Goal: Task Accomplishment & Management: Manage account settings

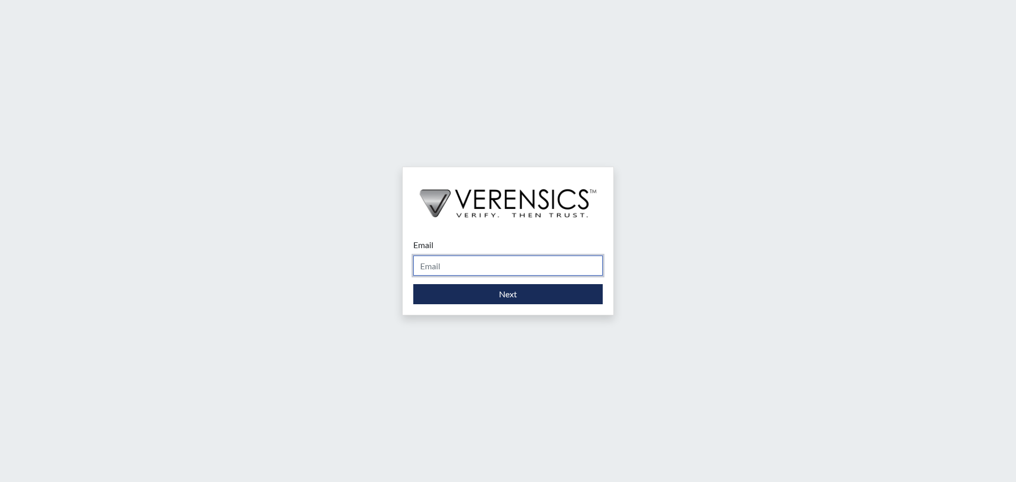
click at [517, 262] on input "Email" at bounding box center [507, 266] width 189 height 20
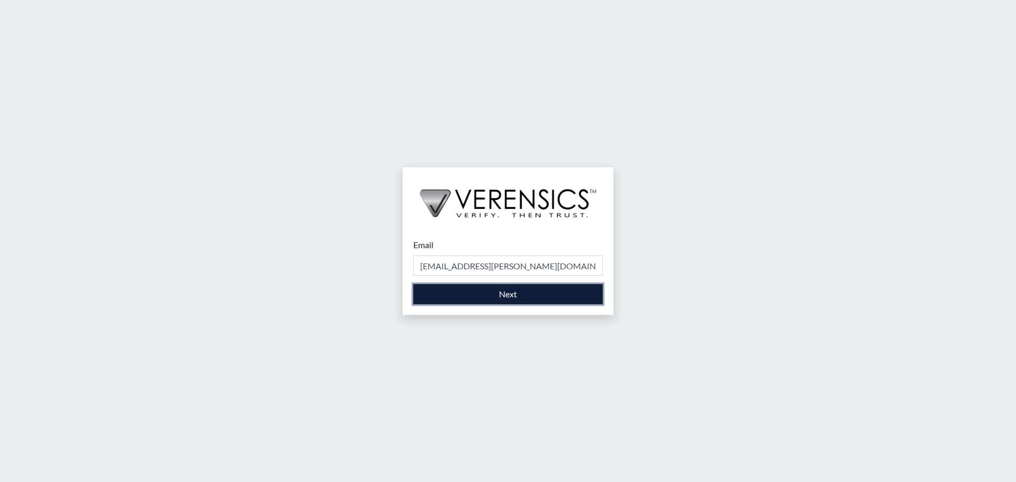
click at [510, 294] on button "Next" at bounding box center [507, 294] width 189 height 20
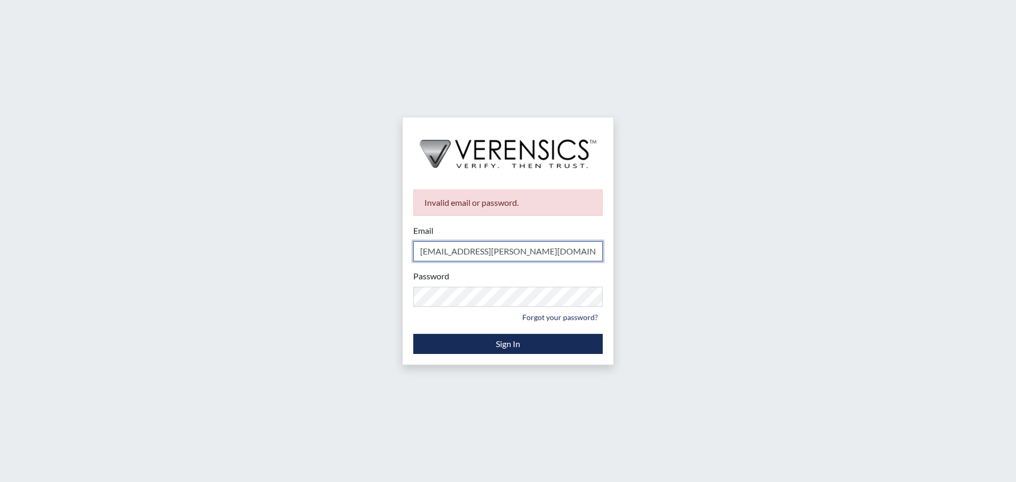
click at [583, 243] on input "[EMAIL_ADDRESS][PERSON_NAME][DOMAIN_NAME]" at bounding box center [507, 251] width 189 height 20
type input "[EMAIL_ADDRESS][PERSON_NAME][DOMAIN_NAME]"
click at [467, 307] on div "Password Please provide your password. Forgot your password?" at bounding box center [507, 298] width 189 height 56
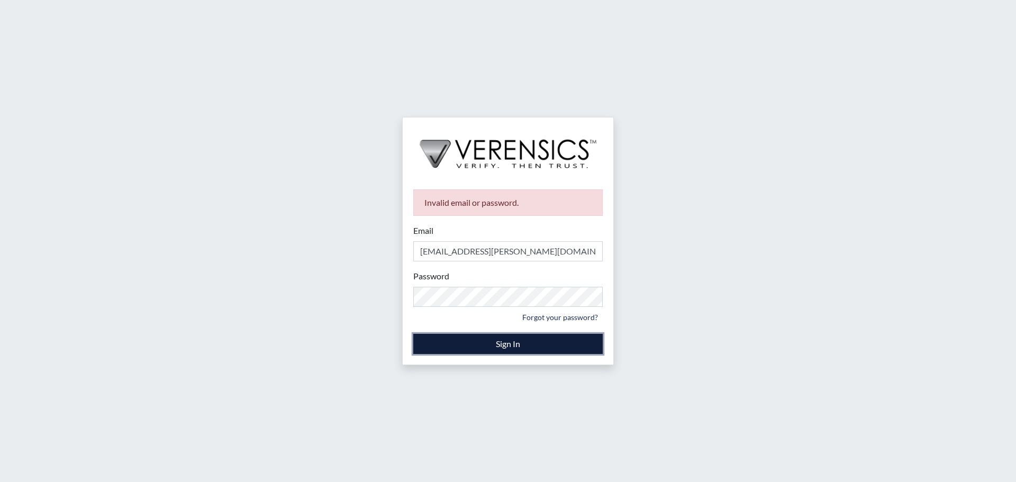
click at [472, 347] on button "Sign In" at bounding box center [507, 344] width 189 height 20
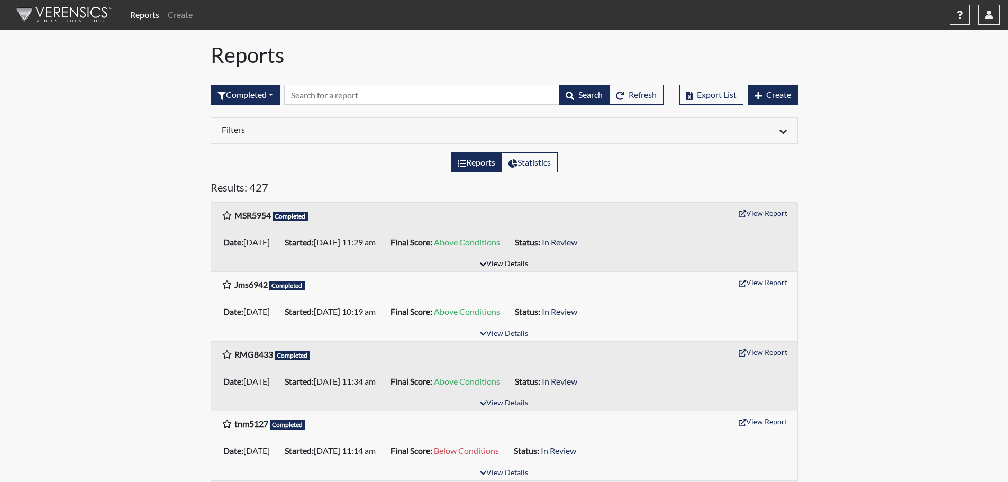
click at [521, 264] on button "View Details" at bounding box center [504, 264] width 58 height 14
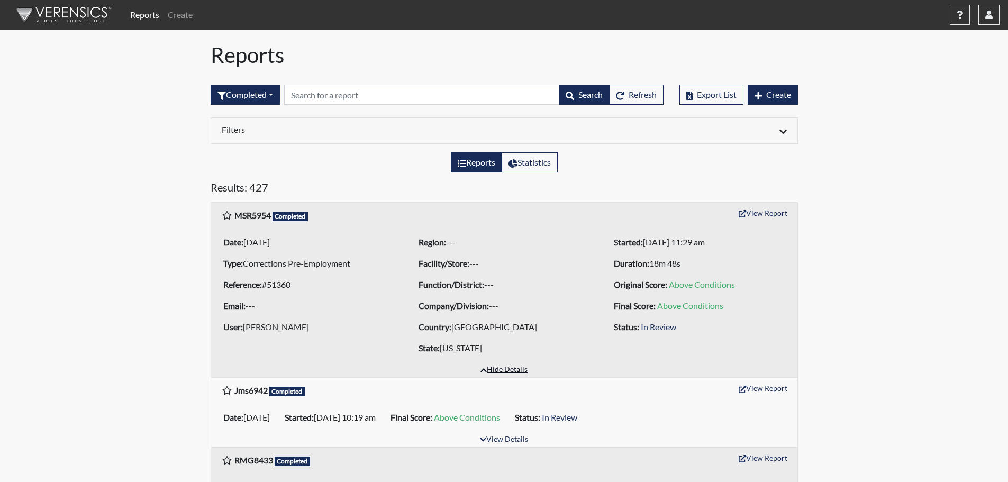
click at [505, 368] on button "Hide Details" at bounding box center [504, 370] width 57 height 14
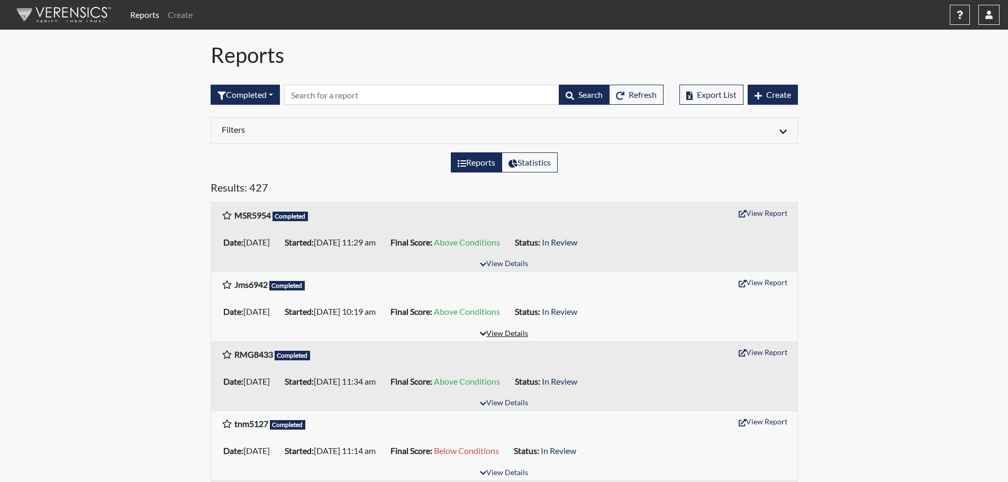
click at [512, 333] on button "View Details" at bounding box center [504, 334] width 58 height 14
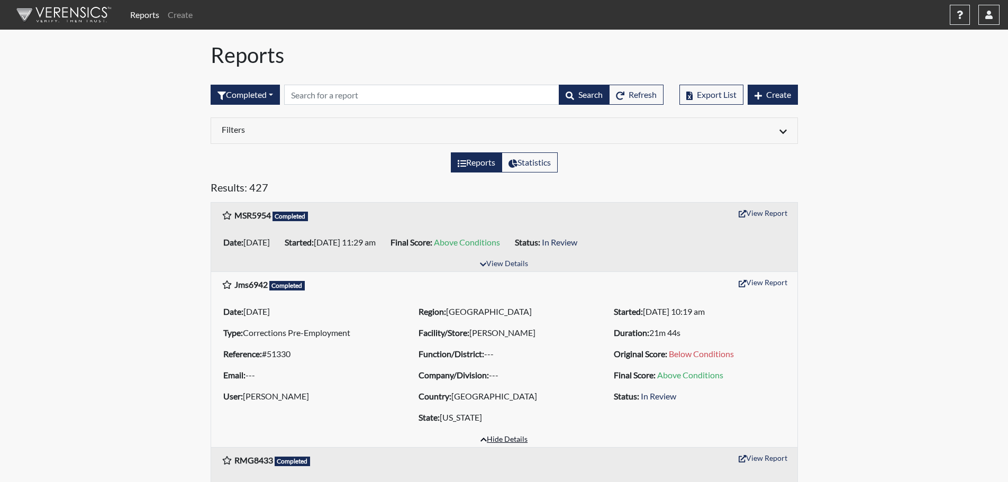
click at [501, 436] on button "Hide Details" at bounding box center [504, 440] width 57 height 14
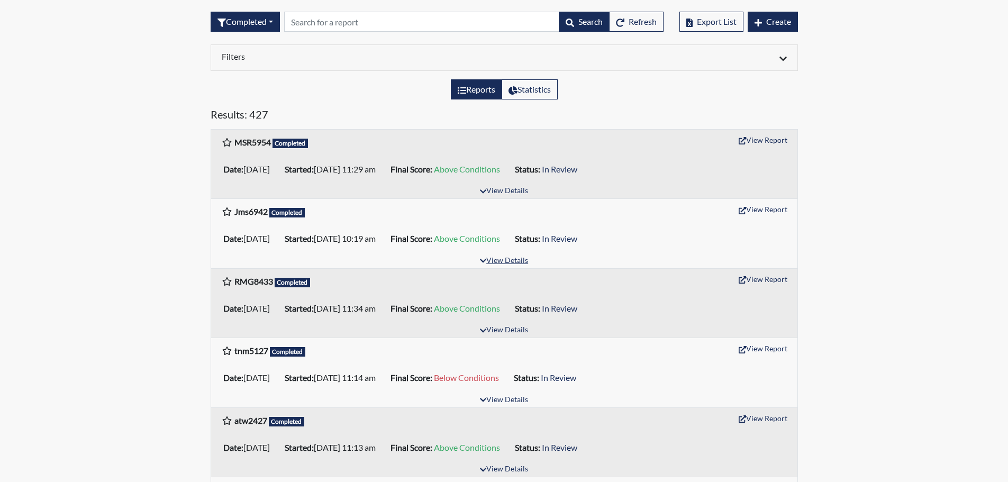
scroll to position [106, 0]
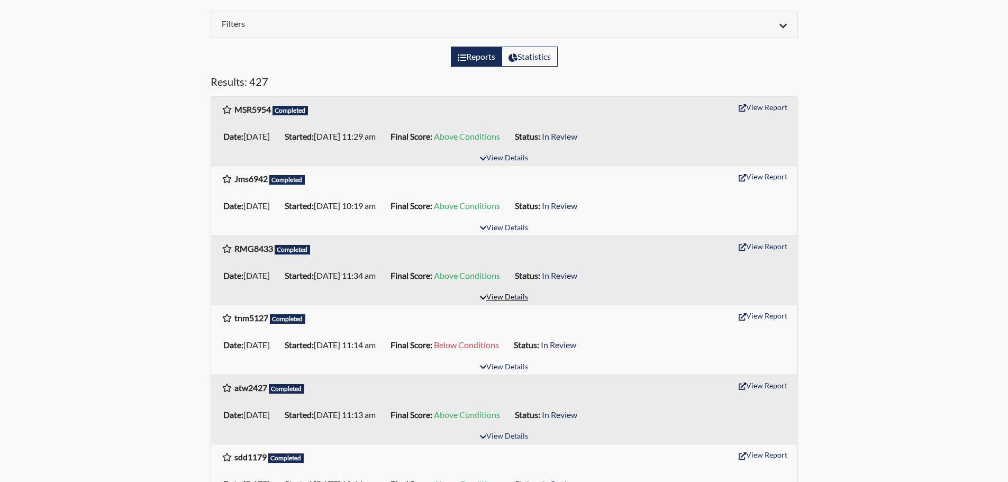
click at [502, 297] on button "View Details" at bounding box center [504, 297] width 58 height 14
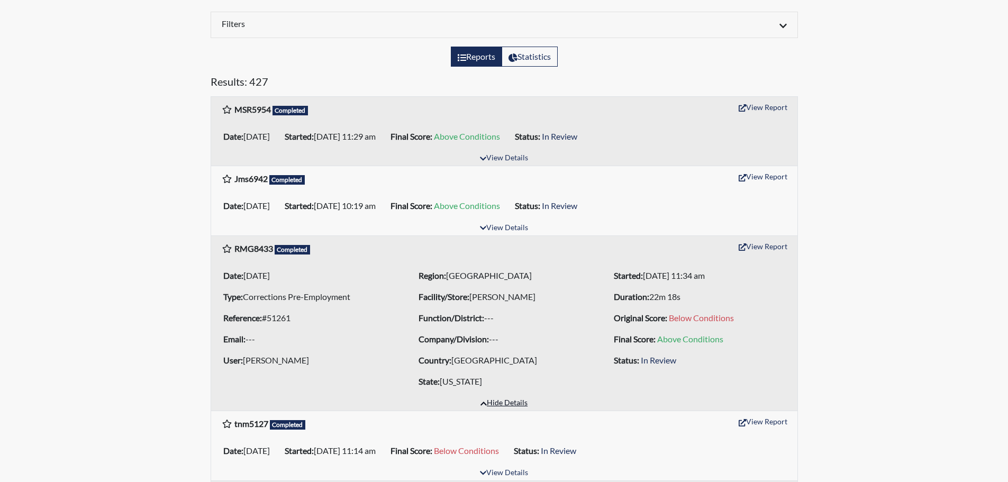
click at [492, 404] on button "Hide Details" at bounding box center [504, 403] width 57 height 14
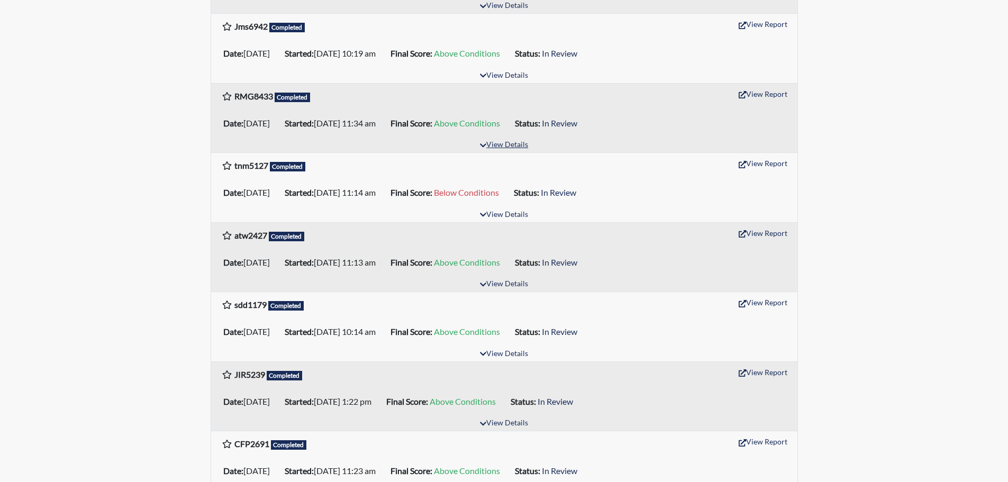
scroll to position [265, 0]
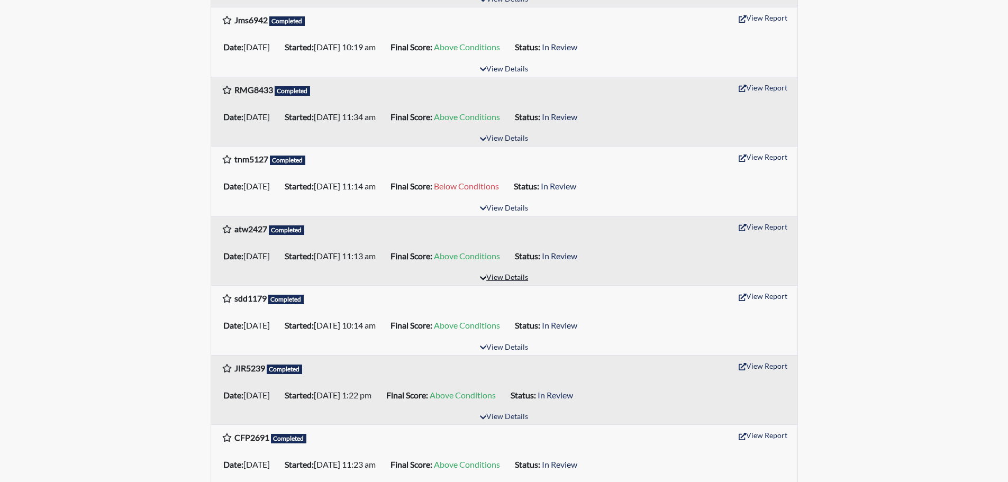
click at [505, 277] on button "View Details" at bounding box center [504, 278] width 58 height 14
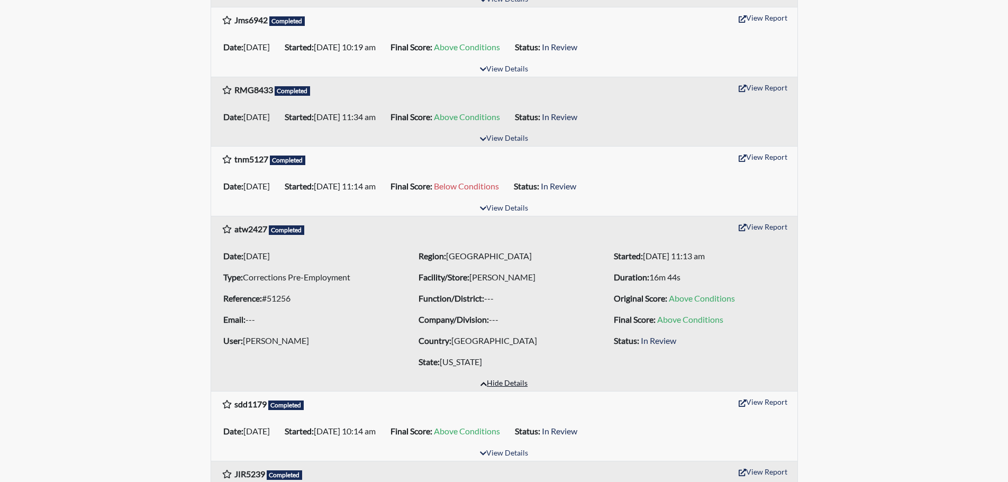
click at [497, 384] on button "Hide Details" at bounding box center [504, 384] width 57 height 14
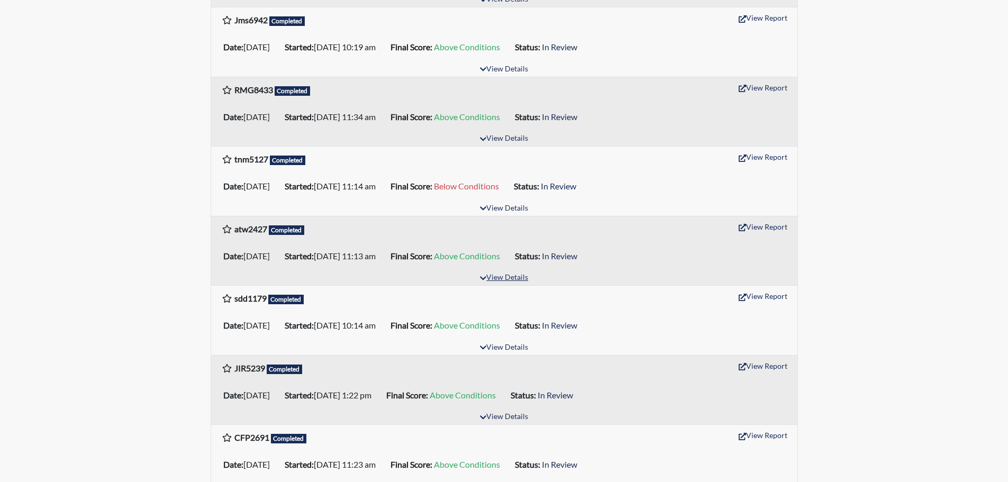
scroll to position [0, 0]
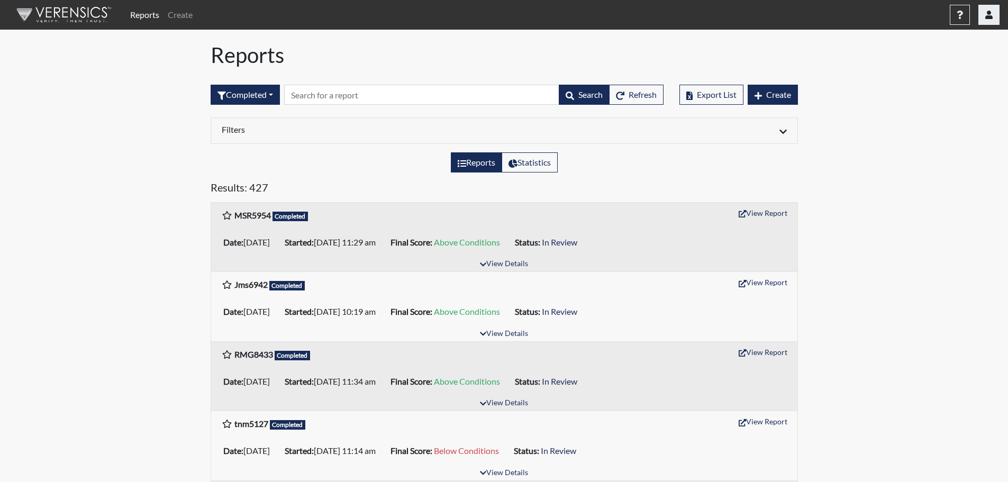
click at [982, 16] on button "button" at bounding box center [988, 15] width 21 height 20
click at [895, 142] on link "Sign Out" at bounding box center [883, 133] width 232 height 17
